Goal: Task Accomplishment & Management: Use online tool/utility

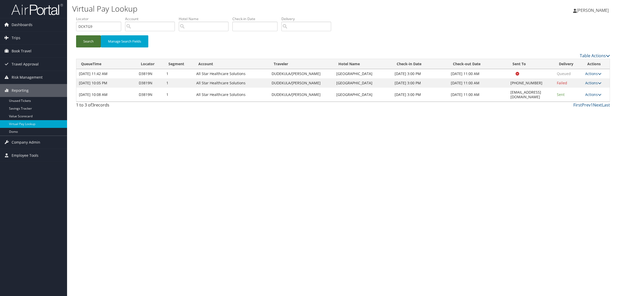
type input "DCKTG9"
click at [88, 35] on button "Search" at bounding box center [88, 41] width 25 height 12
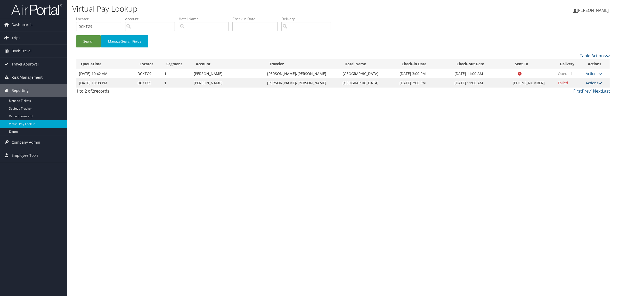
click at [589, 83] on link "Actions" at bounding box center [594, 82] width 16 height 5
click at [576, 99] on link "Logs" at bounding box center [577, 99] width 44 height 9
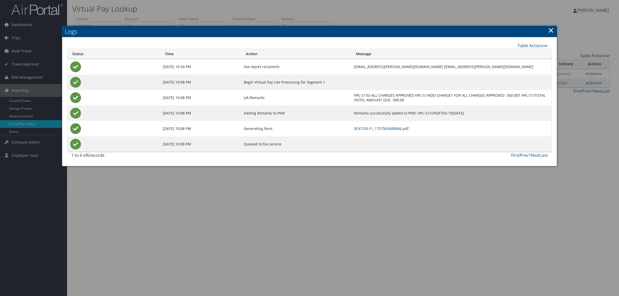
click at [403, 128] on link "DCKTG9-S1_1757563689066.pdf" at bounding box center [381, 128] width 55 height 5
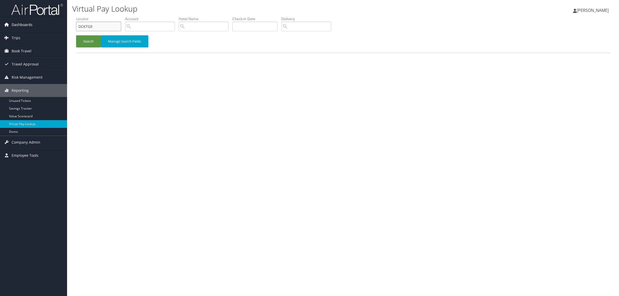
drag, startPoint x: 7, startPoint y: 27, endPoint x: 0, endPoint y: 30, distance: 7.2
click at [0, 30] on div "Dashboards AirPortal 360™ (Manager) AirPortal 360™ (Agent) My Travel Dashboard …" at bounding box center [309, 148] width 619 height 296
paste input "YVY7"
type input "DCYVY7"
click at [86, 43] on button "Search" at bounding box center [88, 41] width 25 height 12
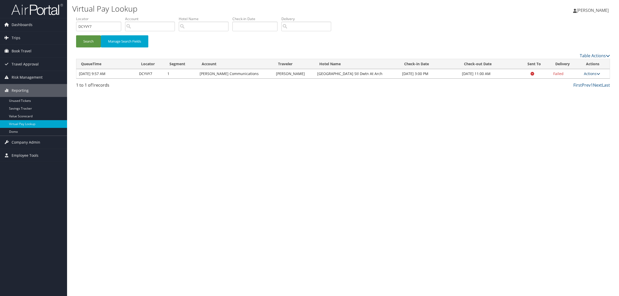
click at [585, 71] on link "Actions" at bounding box center [592, 73] width 16 height 5
click at [576, 92] on link "Logs" at bounding box center [582, 90] width 33 height 9
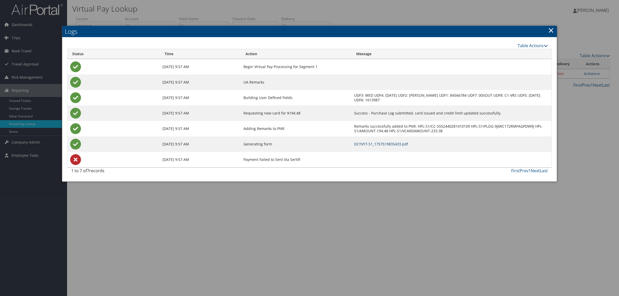
click at [392, 145] on link "DCYVY7-S1_1757519835433.pdf" at bounding box center [381, 144] width 54 height 5
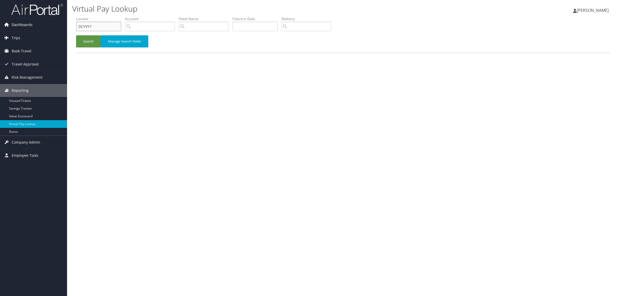
drag, startPoint x: 95, startPoint y: 29, endPoint x: 52, endPoint y: 29, distance: 42.3
click at [52, 29] on div "Dashboards AirPortal 360™ (Manager) AirPortal 360™ (Agent) My Travel Dashboard …" at bounding box center [309, 148] width 619 height 296
paste input "5QQ2 Agency Locator Booked by Amy Miller"
click at [89, 38] on button "Search" at bounding box center [88, 41] width 25 height 12
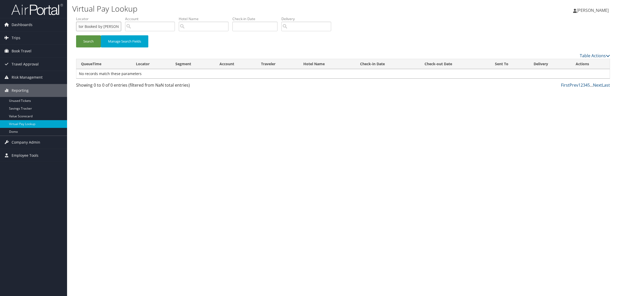
drag, startPoint x: 78, startPoint y: 26, endPoint x: 167, endPoint y: 28, distance: 89.0
click at [165, 16] on ul "QueueTime Locator DC5QQ2 Agency Locator Booked by Amy Miller Segment Account Tr…" at bounding box center [343, 16] width 534 height 0
paste input "text"
type input "DC5QQ2"
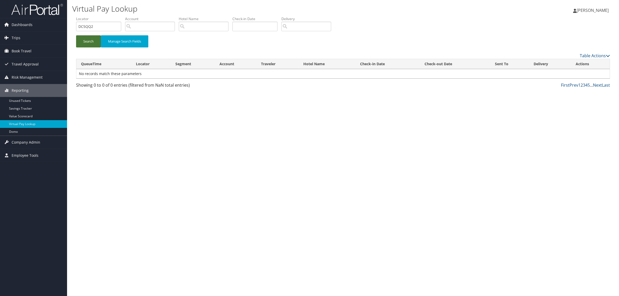
click at [92, 40] on button "Search" at bounding box center [88, 41] width 25 height 12
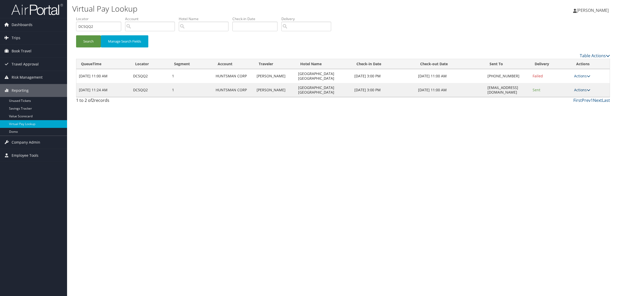
click at [581, 90] on link "Actions" at bounding box center [582, 89] width 16 height 5
click at [575, 106] on link "Logs" at bounding box center [574, 106] width 33 height 9
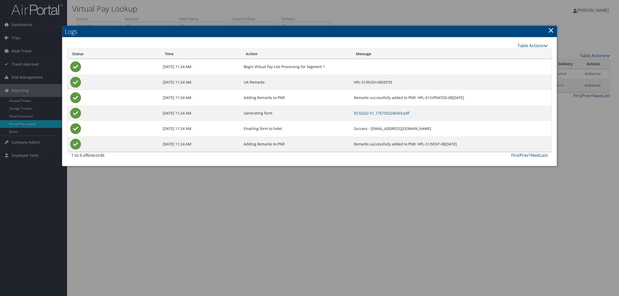
click at [442, 198] on div at bounding box center [309, 148] width 619 height 296
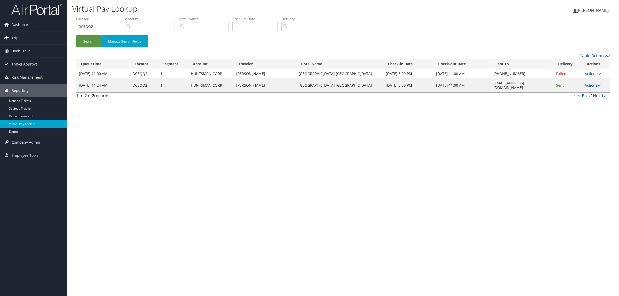
click at [589, 83] on link "Actions" at bounding box center [593, 85] width 16 height 5
click at [581, 100] on link "Logs" at bounding box center [583, 99] width 33 height 9
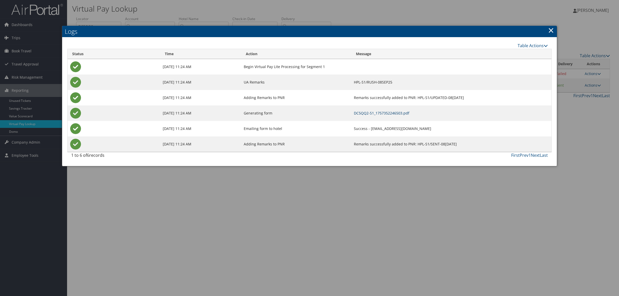
click at [368, 112] on link "DC5QQ2-S1_1757352246503.pdf" at bounding box center [381, 113] width 55 height 5
